Goal: Information Seeking & Learning: Learn about a topic

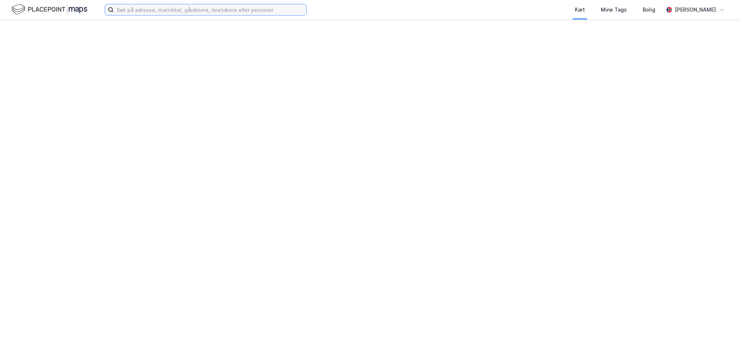
click at [144, 9] on input at bounding box center [210, 9] width 193 height 11
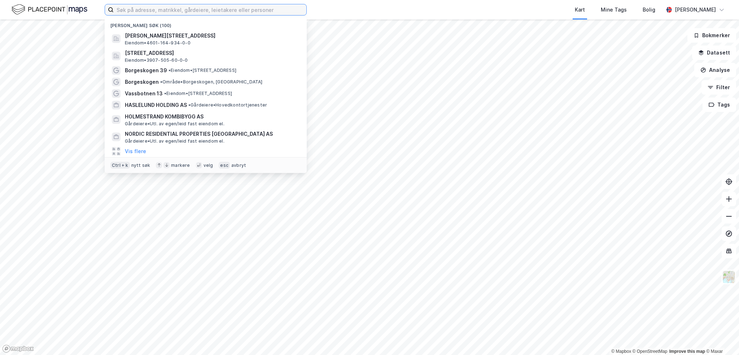
paste input "Gamle Engøvei 73"
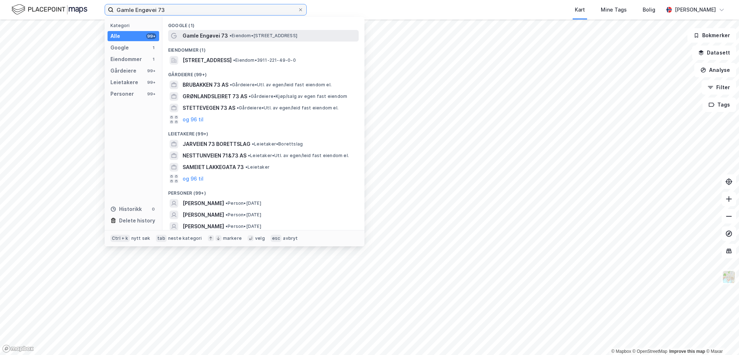
type input "Gamle Engøvei 73"
click at [202, 35] on span "Gamle Engøvei 73" at bounding box center [205, 35] width 45 height 9
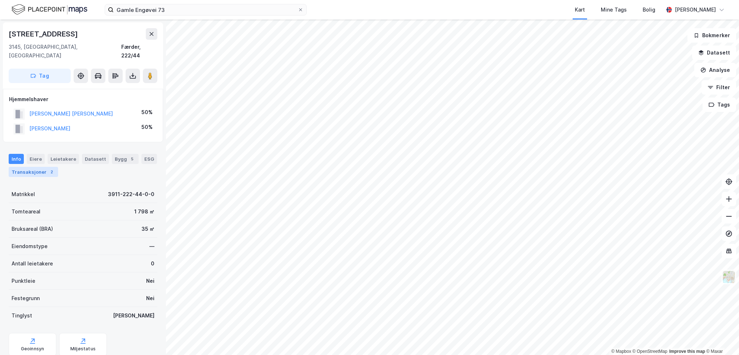
click at [40, 167] on div "Transaksjoner 2" at bounding box center [33, 172] width 49 height 10
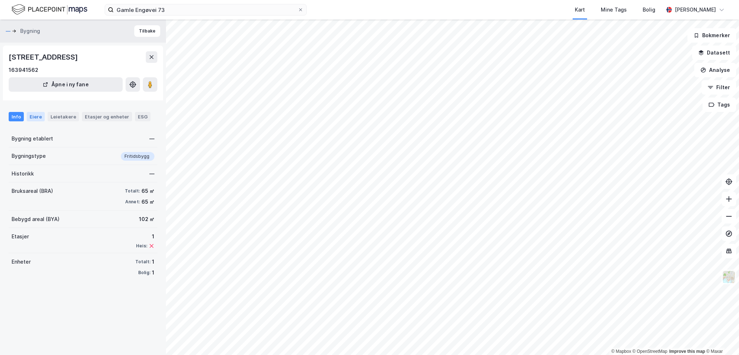
click at [35, 116] on div "Eiere" at bounding box center [36, 116] width 18 height 9
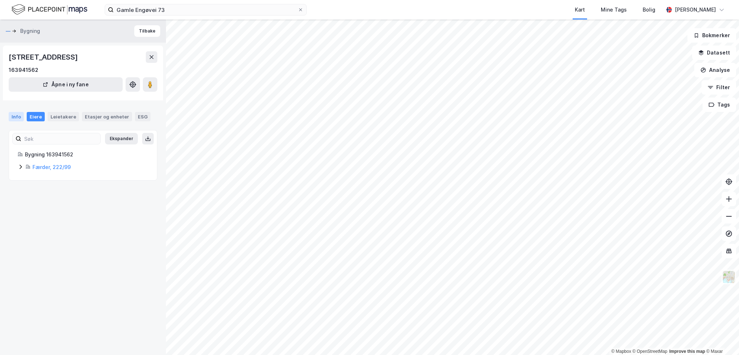
click at [17, 120] on div "Info" at bounding box center [16, 116] width 15 height 9
